Goal: Task Accomplishment & Management: Manage account settings

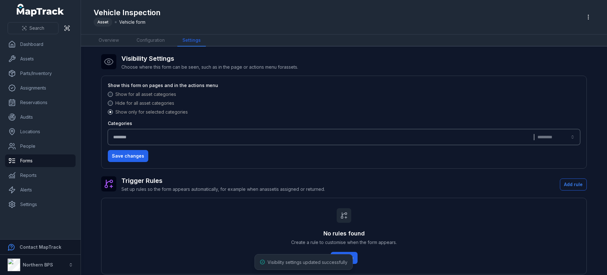
scroll to position [82, 0]
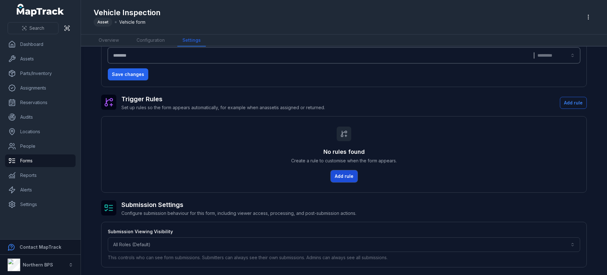
click at [342, 172] on button "Add rule" at bounding box center [344, 176] width 27 height 12
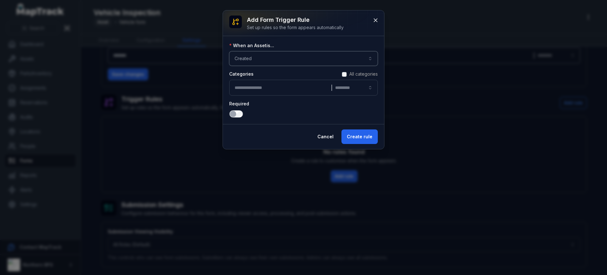
click at [270, 59] on button "Created ******" at bounding box center [303, 58] width 149 height 15
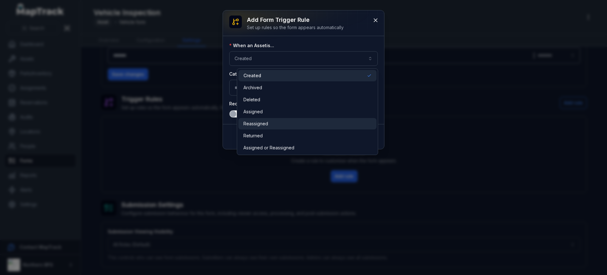
click at [266, 122] on span "Reassigned" at bounding box center [255, 123] width 25 height 6
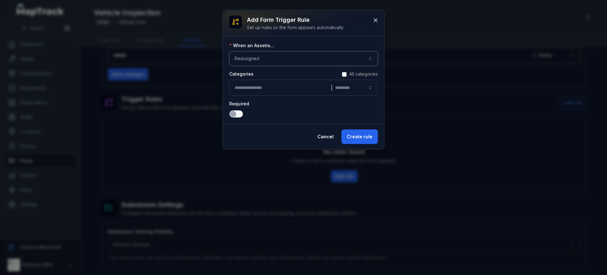
click at [269, 89] on button "|" at bounding box center [303, 88] width 149 height 16
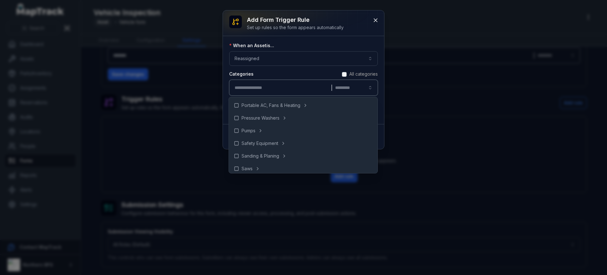
scroll to position [355, 0]
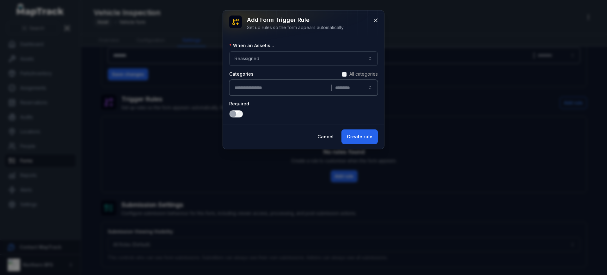
click at [241, 71] on label "Categories" at bounding box center [241, 74] width 24 height 6
click at [376, 20] on icon at bounding box center [375, 20] width 3 height 3
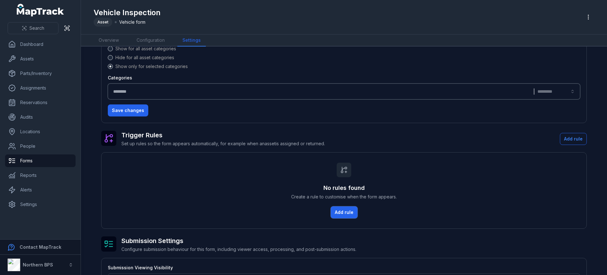
scroll to position [0, 0]
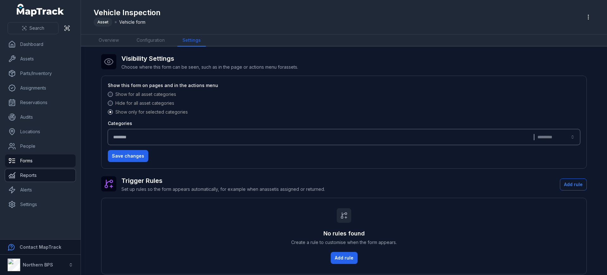
click at [35, 173] on link "Reports" at bounding box center [40, 175] width 70 height 13
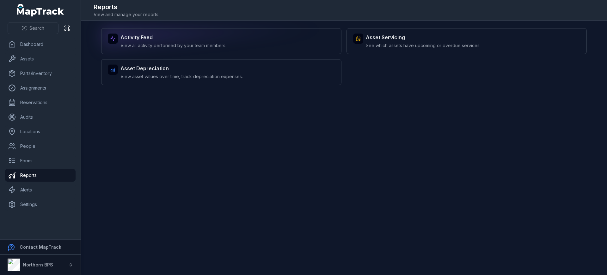
click at [161, 49] on div "Activity Feed View all activity performed by your team members." at bounding box center [221, 41] width 240 height 26
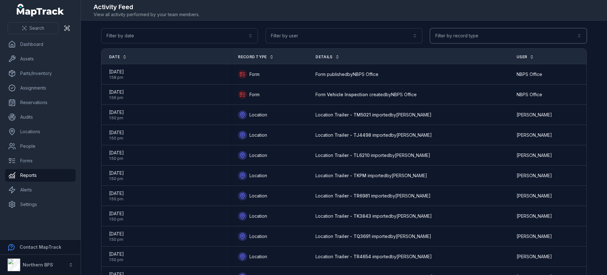
click at [467, 37] on button "Filter by record type" at bounding box center [508, 35] width 157 height 15
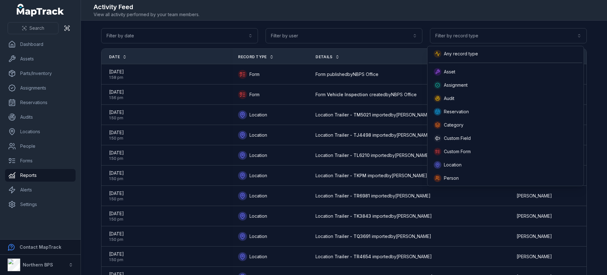
click at [380, 37] on div "Filter by date Filter by user Filter by record type" at bounding box center [343, 35] width 485 height 15
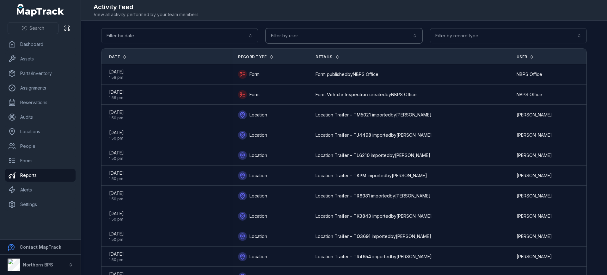
click at [382, 33] on button "Filter by user" at bounding box center [343, 35] width 157 height 15
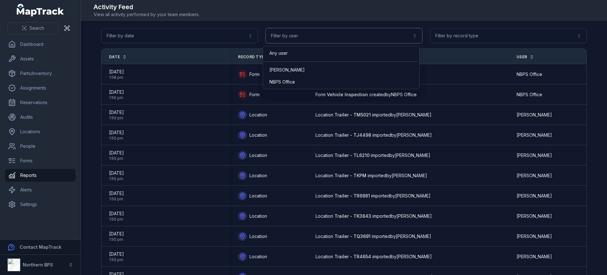
click at [382, 33] on button "Filter by user" at bounding box center [343, 35] width 157 height 15
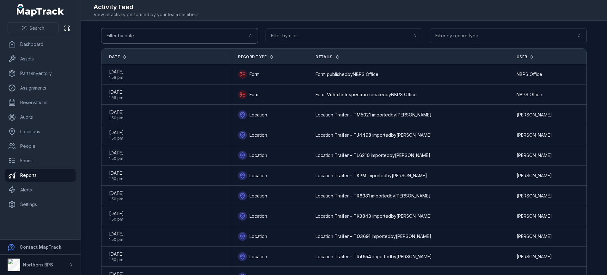
click at [218, 39] on button "Filter by date" at bounding box center [179, 35] width 157 height 15
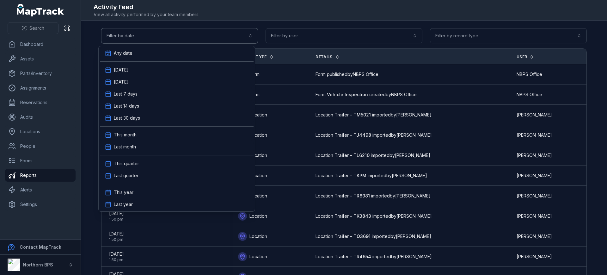
click at [218, 39] on button "Filter by date" at bounding box center [179, 35] width 157 height 15
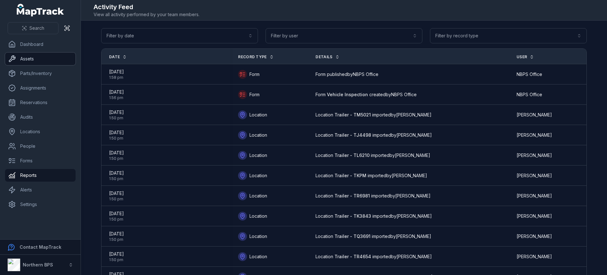
click at [26, 61] on link "Assets" at bounding box center [40, 58] width 70 height 13
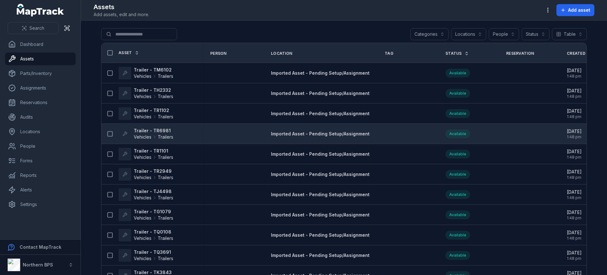
click at [146, 128] on strong "Trailer - TR6981" at bounding box center [153, 130] width 39 height 6
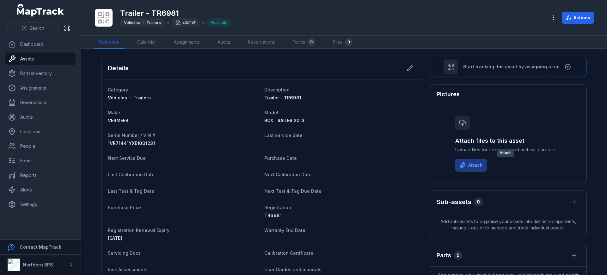
click at [470, 167] on button "Attach" at bounding box center [471, 165] width 32 height 12
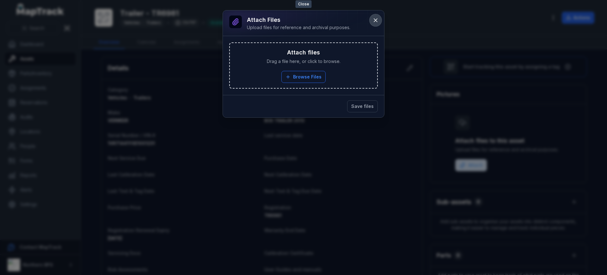
click at [373, 21] on icon at bounding box center [375, 20] width 6 height 6
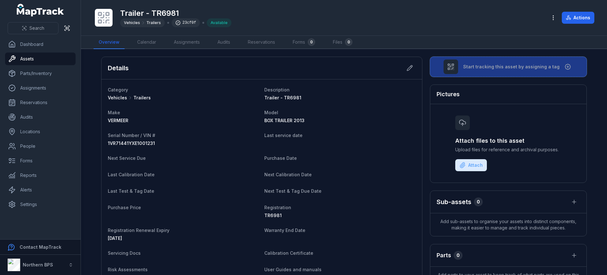
click at [536, 66] on span "Start tracking this asset by assigning a tag" at bounding box center [511, 67] width 96 height 6
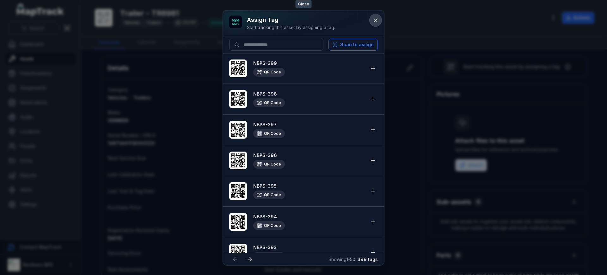
click at [373, 25] on button at bounding box center [375, 20] width 12 height 12
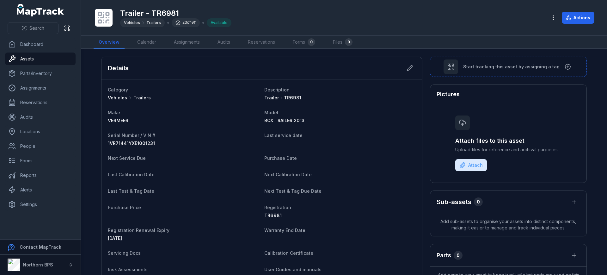
click at [421, 83] on div "Details Category Vehicles Trailers Description Trailer - TR6981 Make VERMEER Mo…" at bounding box center [343, 280] width 485 height 446
click at [28, 148] on link "People" at bounding box center [40, 146] width 70 height 13
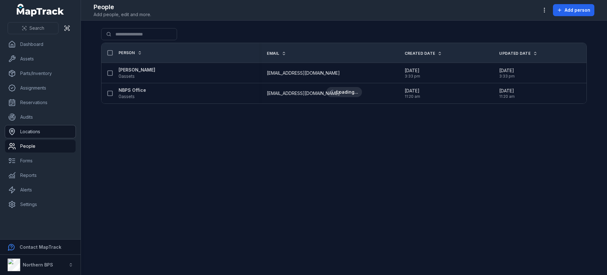
click at [23, 132] on link "Locations" at bounding box center [40, 131] width 70 height 13
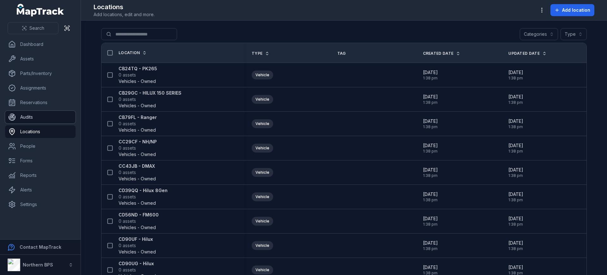
click at [33, 117] on link "Audits" at bounding box center [40, 117] width 70 height 13
click at [40, 151] on link "People" at bounding box center [40, 146] width 70 height 13
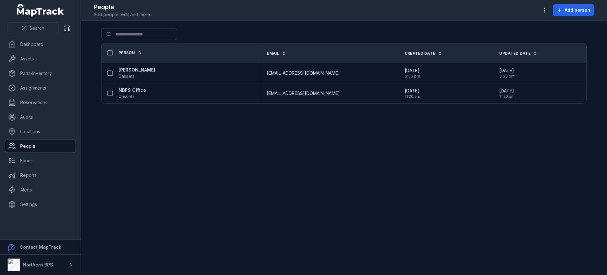
click at [5, 140] on link "People" at bounding box center [40, 146] width 70 height 13
